Goal: Task Accomplishment & Management: Manage account settings

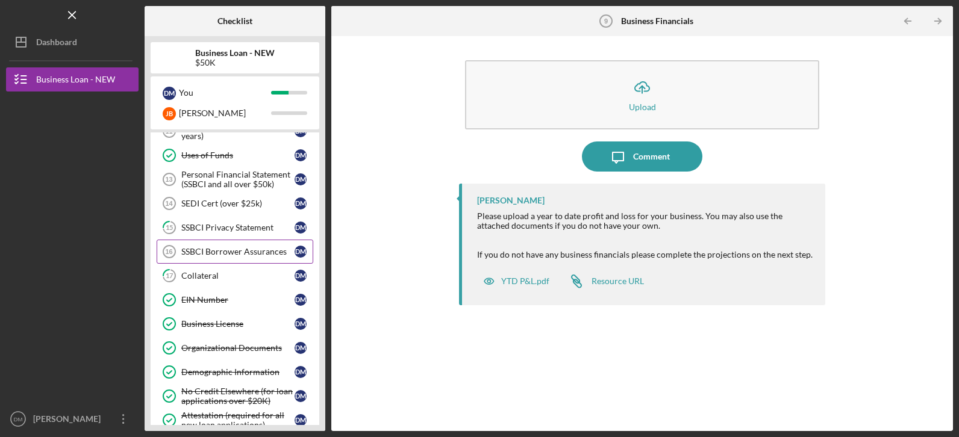
scroll to position [280, 0]
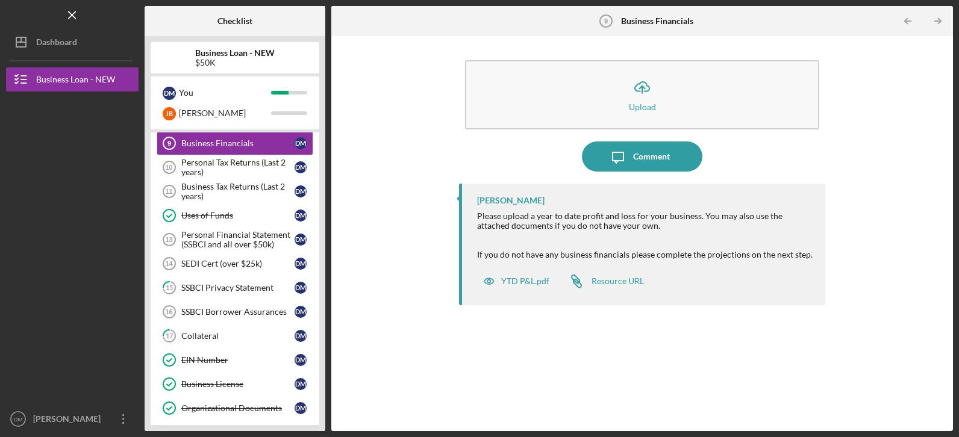
click at [417, 366] on div "Icon/Upload Upload Icon/Message Comment [PERSON_NAME] Please upload a year to d…" at bounding box center [642, 233] width 610 height 383
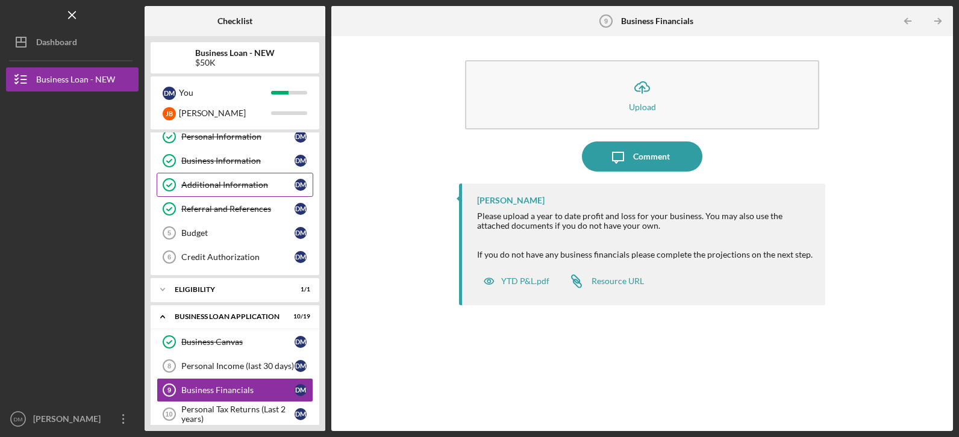
scroll to position [0, 0]
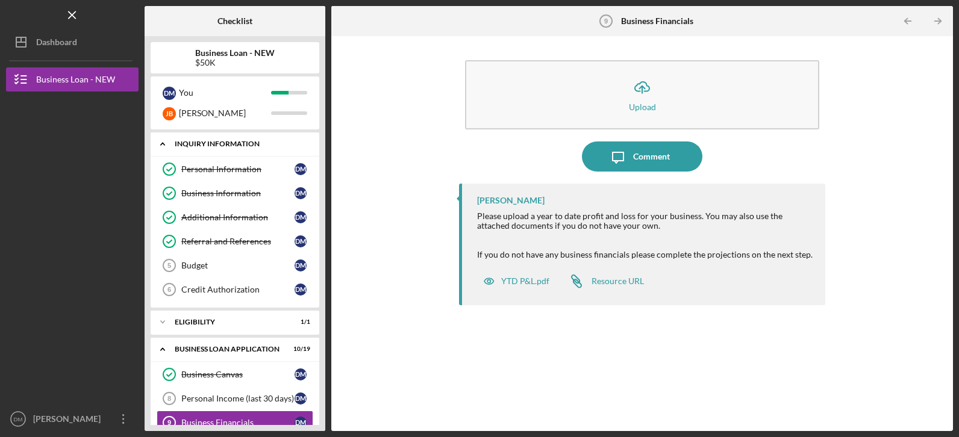
click at [163, 141] on icon "Icon/Expander" at bounding box center [163, 144] width 24 height 24
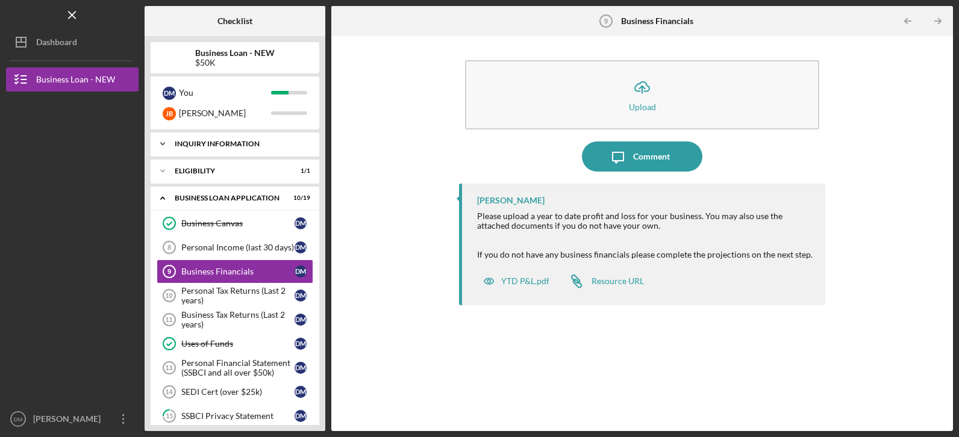
click at [166, 140] on icon "Icon/Expander" at bounding box center [163, 144] width 24 height 24
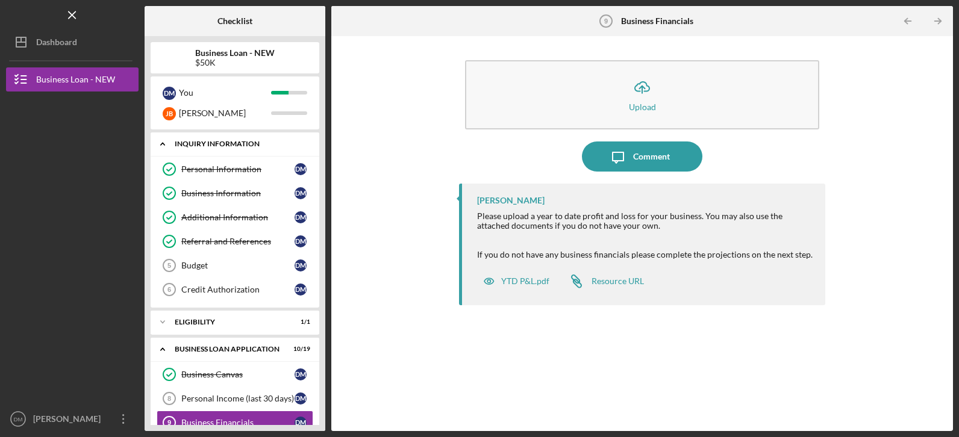
click at [165, 143] on icon "Icon/Expander" at bounding box center [163, 144] width 24 height 24
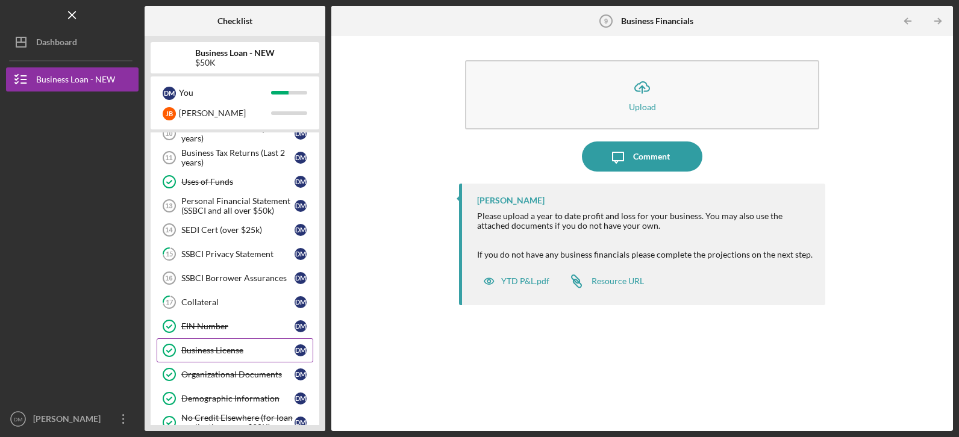
scroll to position [121, 0]
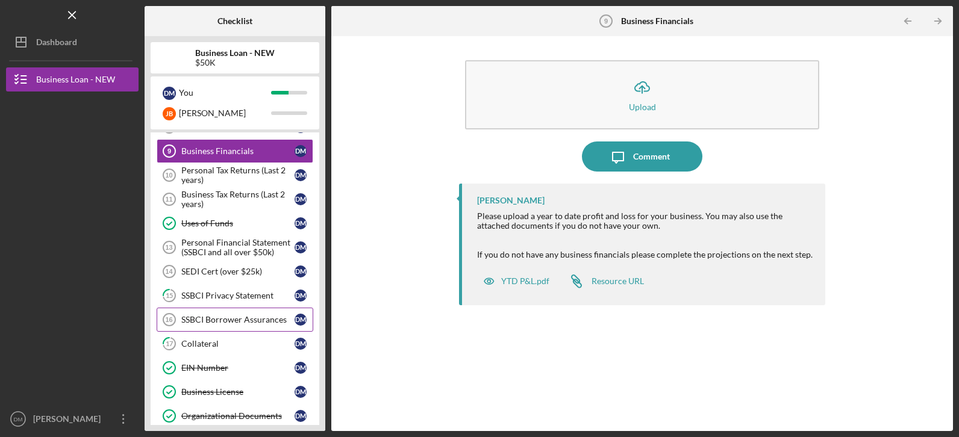
click at [256, 318] on div "SSBCI Borrower Assurances" at bounding box center [237, 320] width 113 height 10
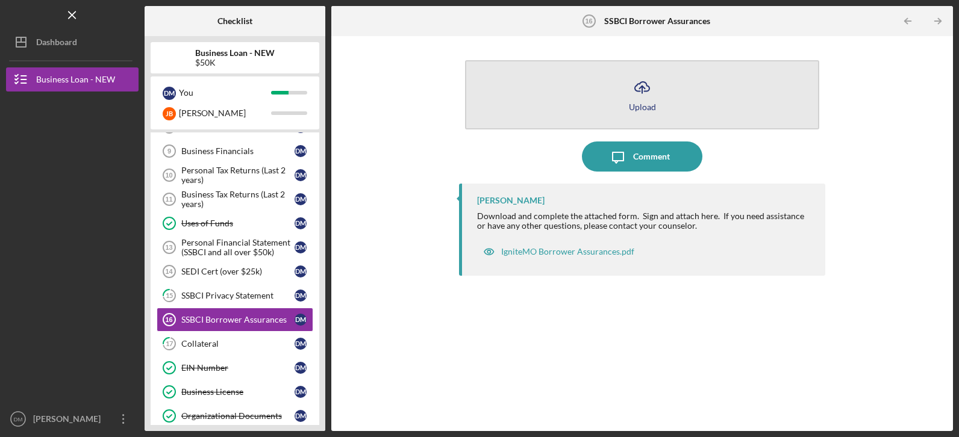
click at [635, 95] on icon "Icon/Upload" at bounding box center [642, 87] width 30 height 30
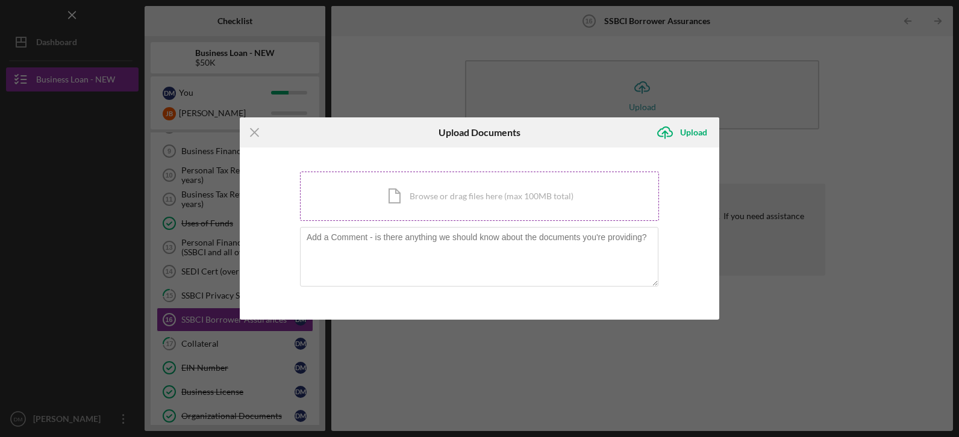
click at [474, 194] on div "Icon/Document Browse or drag files here (max 100MB total) Tap to choose files o…" at bounding box center [479, 196] width 359 height 49
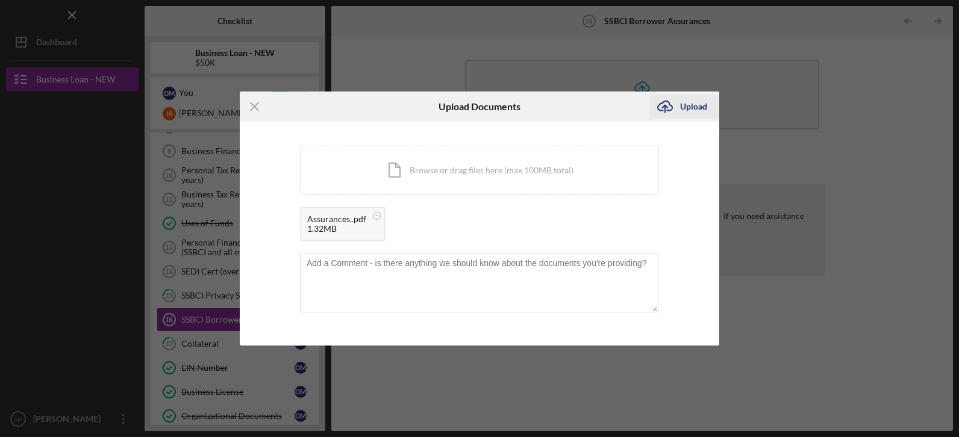
click at [695, 108] on div "Upload" at bounding box center [693, 107] width 27 height 24
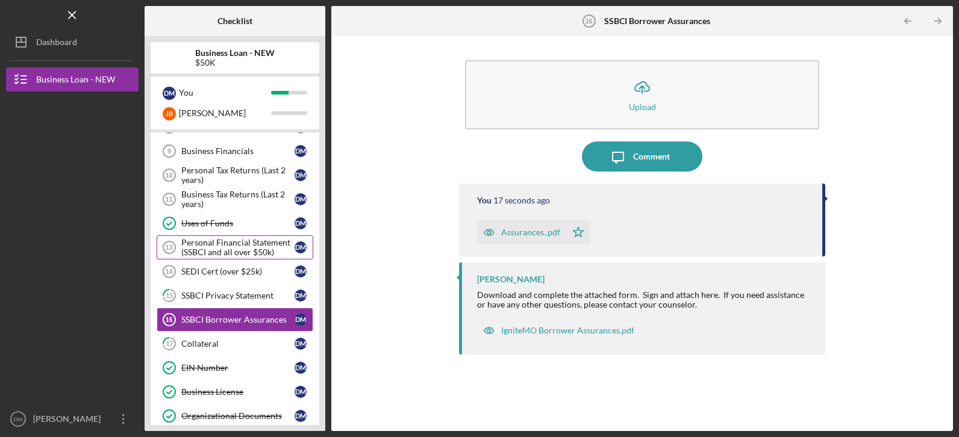
click at [229, 249] on div "Personal Financial Statement (SSBCI and all over $50k)" at bounding box center [237, 247] width 113 height 19
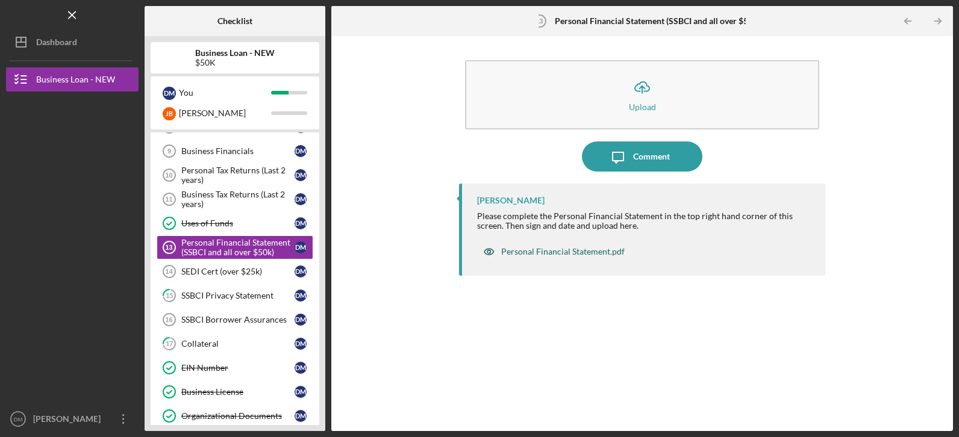
click at [590, 248] on div "Personal Financial Statement.pdf" at bounding box center [563, 252] width 124 height 10
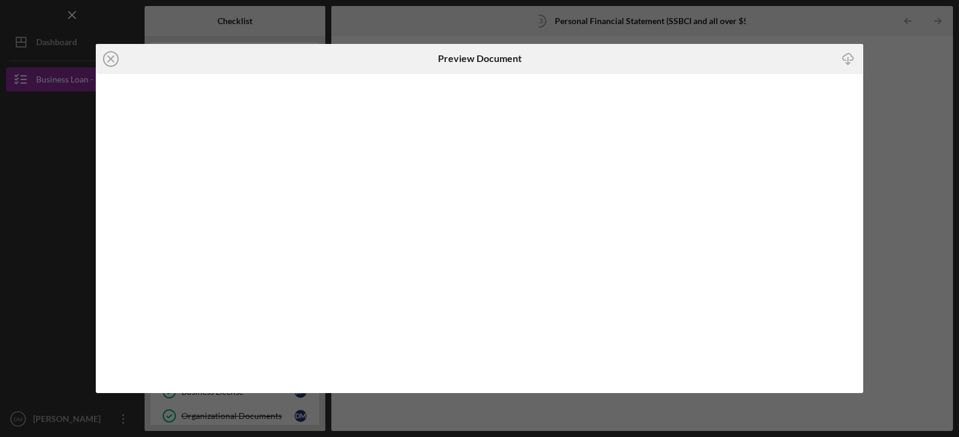
click at [850, 58] on icon "Icon/Download" at bounding box center [848, 58] width 27 height 27
click at [107, 53] on circle at bounding box center [111, 59] width 14 height 14
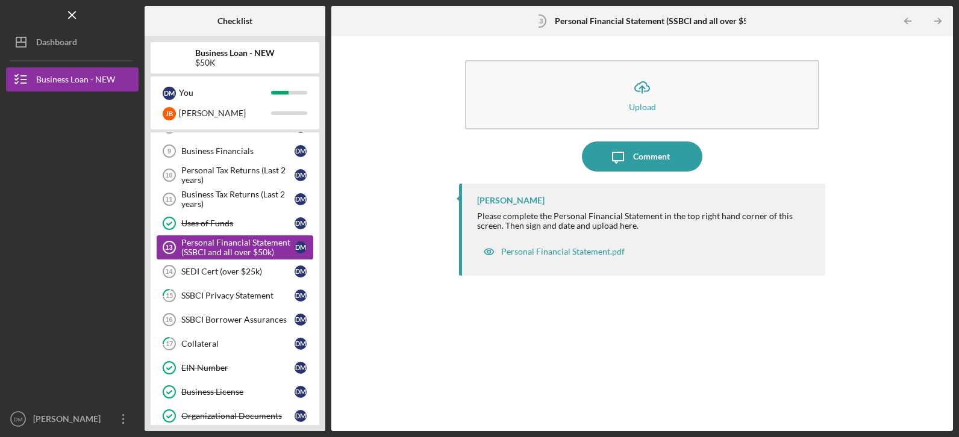
click at [225, 249] on div "Personal Financial Statement (SSBCI and all over $50k)" at bounding box center [237, 247] width 113 height 19
click at [557, 255] on div "Personal Financial Statement.pdf" at bounding box center [563, 252] width 124 height 10
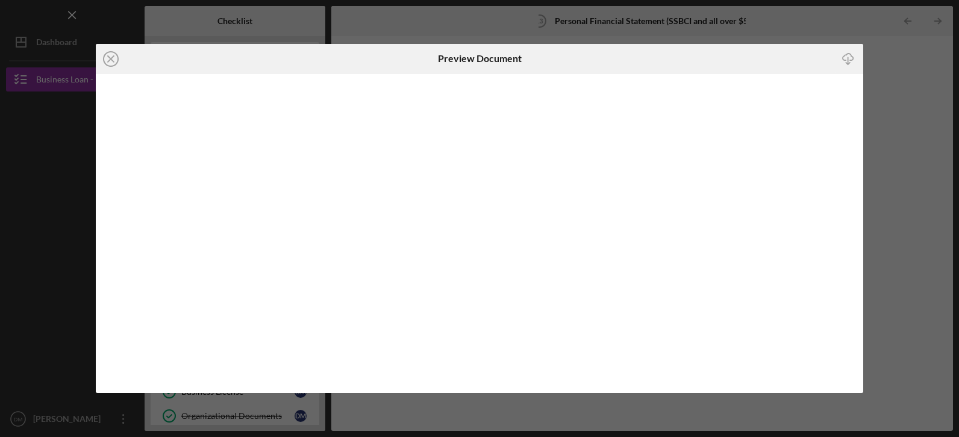
click at [842, 56] on icon "Icon/Download" at bounding box center [848, 58] width 27 height 27
